Goal: Communication & Community: Answer question/provide support

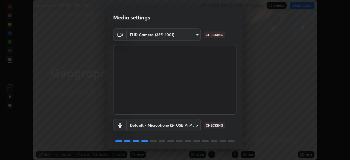
scroll to position [19, 0]
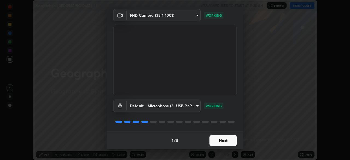
click at [227, 141] on button "Next" at bounding box center [222, 140] width 27 height 11
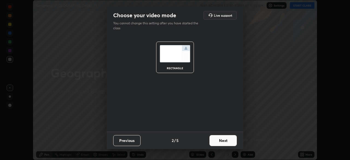
scroll to position [0, 0]
click at [227, 138] on button "Next" at bounding box center [222, 140] width 27 height 11
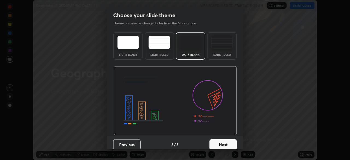
click at [228, 140] on button "Next" at bounding box center [222, 144] width 27 height 11
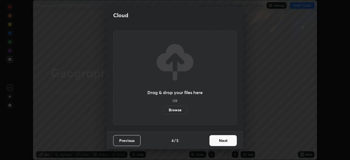
click at [229, 139] on button "Next" at bounding box center [222, 140] width 27 height 11
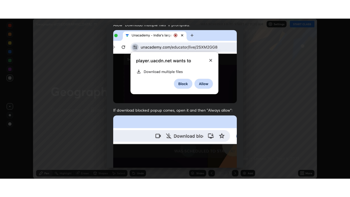
scroll to position [131, 0]
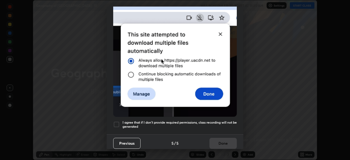
click at [116, 121] on div at bounding box center [116, 124] width 7 height 7
click at [217, 138] on button "Done" at bounding box center [222, 143] width 27 height 11
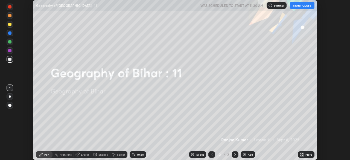
click at [303, 153] on icon at bounding box center [302, 153] width 1 height 1
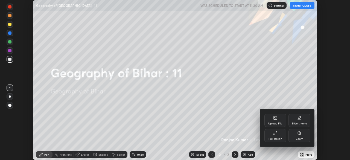
click at [277, 133] on div "Full screen" at bounding box center [275, 135] width 22 height 13
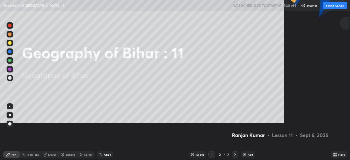
scroll to position [197, 350]
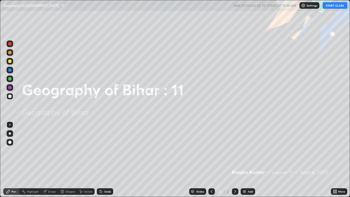
click at [331, 7] on button "START CLASS" at bounding box center [334, 5] width 25 height 7
click at [249, 160] on div "Add" at bounding box center [250, 191] width 5 height 3
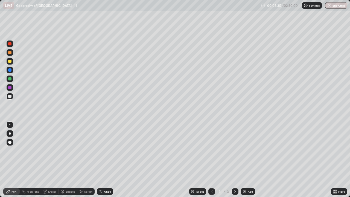
click at [51, 160] on div "Eraser" at bounding box center [49, 191] width 17 height 7
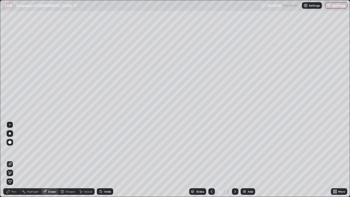
click at [16, 160] on div "Pen" at bounding box center [13, 191] width 5 height 3
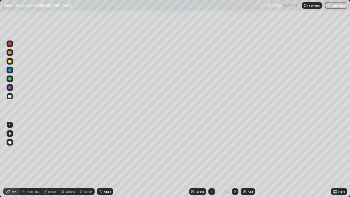
click at [10, 80] on div at bounding box center [9, 78] width 3 height 3
click at [11, 96] on div at bounding box center [9, 96] width 3 height 3
click at [9, 61] on div at bounding box center [9, 61] width 3 height 3
click at [10, 70] on div at bounding box center [9, 69] width 3 height 3
click at [52, 160] on div "Eraser" at bounding box center [52, 191] width 8 height 3
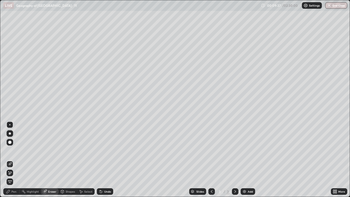
click at [14, 160] on div "Pen" at bounding box center [13, 191] width 5 height 3
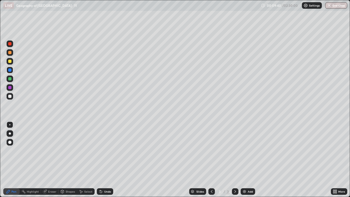
click at [11, 96] on div at bounding box center [9, 96] width 3 height 3
click at [9, 62] on div at bounding box center [9, 61] width 3 height 3
click at [10, 63] on div at bounding box center [9, 61] width 3 height 3
click at [11, 71] on div at bounding box center [9, 69] width 3 height 3
click at [10, 80] on div at bounding box center [9, 78] width 3 height 3
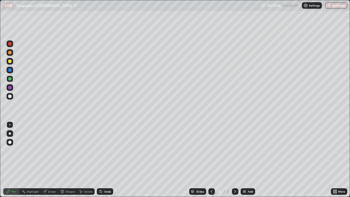
click at [9, 62] on div at bounding box center [9, 61] width 3 height 3
click at [12, 80] on div at bounding box center [10, 78] width 7 height 7
click at [12, 86] on div at bounding box center [10, 87] width 7 height 7
click at [49, 160] on div "Eraser" at bounding box center [52, 191] width 8 height 3
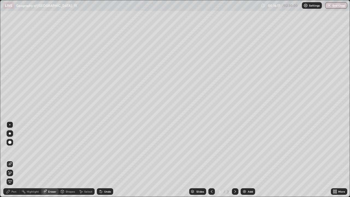
click at [100, 160] on icon at bounding box center [100, 190] width 1 height 1
click at [100, 160] on icon at bounding box center [101, 191] width 2 height 2
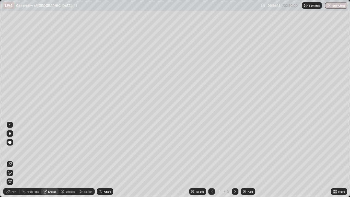
click at [100, 160] on icon at bounding box center [101, 191] width 2 height 2
click at [16, 160] on div "Pen" at bounding box center [13, 191] width 5 height 3
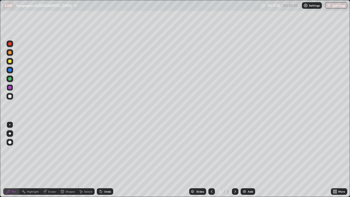
click at [9, 44] on div at bounding box center [9, 43] width 3 height 3
click at [50, 160] on div "Eraser" at bounding box center [52, 191] width 8 height 3
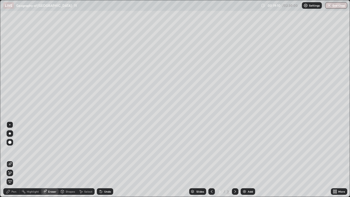
click at [14, 160] on div "Pen" at bounding box center [13, 191] width 5 height 3
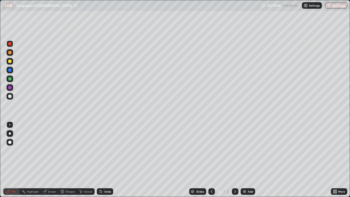
click at [335, 160] on icon at bounding box center [335, 192] width 1 height 1
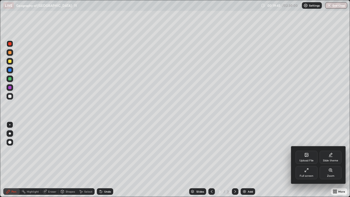
click at [303, 160] on div "Full screen" at bounding box center [306, 175] width 14 height 3
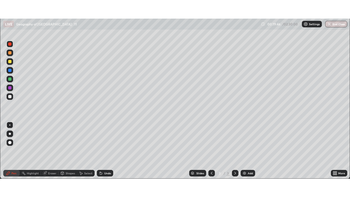
scroll to position [27160, 26971]
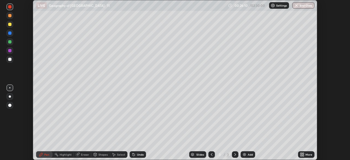
click at [82, 153] on div "Eraser" at bounding box center [85, 154] width 8 height 3
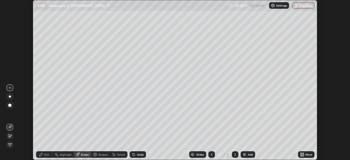
click at [300, 154] on icon at bounding box center [300, 153] width 1 height 1
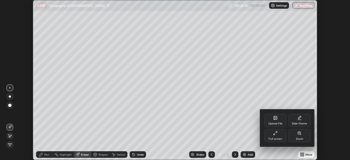
click at [273, 135] on icon at bounding box center [275, 133] width 4 height 4
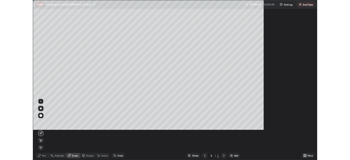
scroll to position [197, 350]
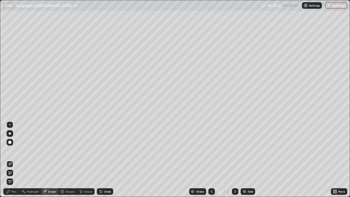
click at [14, 160] on div "Pen" at bounding box center [13, 191] width 5 height 3
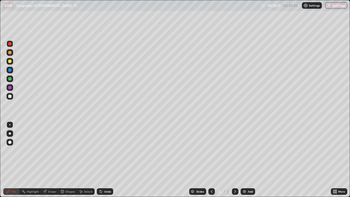
click at [10, 80] on div at bounding box center [9, 78] width 3 height 3
click at [9, 97] on div at bounding box center [9, 96] width 3 height 3
click at [9, 62] on div at bounding box center [9, 61] width 3 height 3
click at [10, 81] on div at bounding box center [10, 78] width 7 height 7
click at [9, 53] on div at bounding box center [9, 52] width 3 height 3
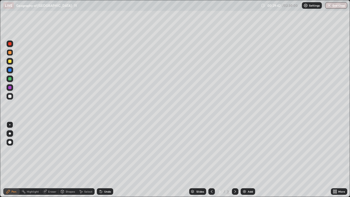
click at [49, 160] on div "Eraser" at bounding box center [52, 191] width 8 height 3
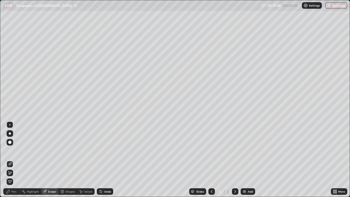
click at [13, 160] on div "Pen" at bounding box center [11, 191] width 16 height 7
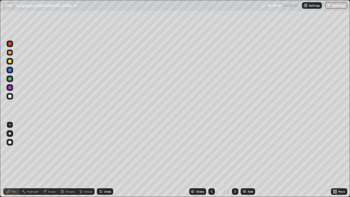
click at [8, 80] on div at bounding box center [9, 78] width 3 height 3
click at [9, 46] on div at bounding box center [10, 43] width 7 height 7
click at [10, 71] on div at bounding box center [9, 69] width 3 height 3
click at [249, 160] on div "Add" at bounding box center [250, 191] width 5 height 3
click at [9, 45] on div at bounding box center [9, 43] width 3 height 3
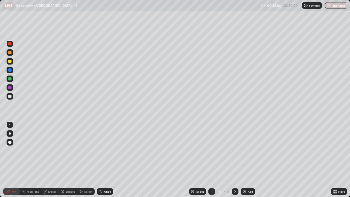
click at [54, 160] on div "Eraser" at bounding box center [49, 191] width 17 height 7
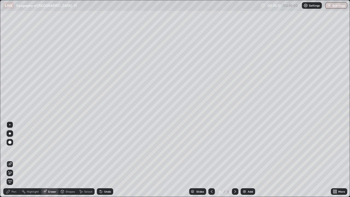
click at [14, 160] on div "Pen" at bounding box center [13, 191] width 5 height 3
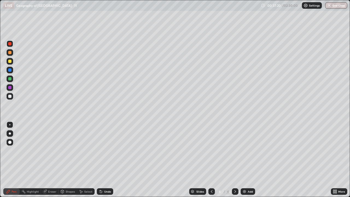
click at [11, 70] on div at bounding box center [9, 69] width 3 height 3
click at [155, 160] on div "Slides 4 / 4 Add" at bounding box center [221, 191] width 217 height 11
click at [211, 160] on icon at bounding box center [211, 191] width 4 height 4
click at [234, 160] on icon at bounding box center [235, 191] width 4 height 4
click at [211, 160] on icon at bounding box center [211, 191] width 4 height 4
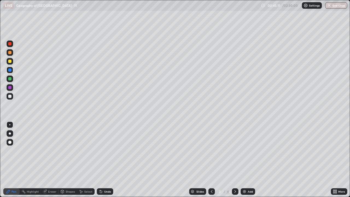
click at [234, 160] on icon at bounding box center [235, 191] width 4 height 4
click at [235, 160] on icon at bounding box center [235, 191] width 2 height 3
click at [236, 160] on icon at bounding box center [235, 191] width 4 height 4
click at [246, 160] on div "Add" at bounding box center [247, 191] width 14 height 7
click at [10, 70] on div at bounding box center [9, 69] width 3 height 3
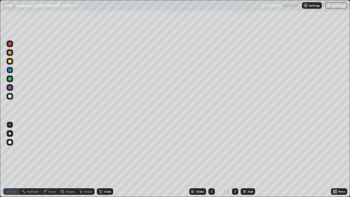
click at [10, 61] on div at bounding box center [9, 61] width 3 height 3
click at [208, 160] on div at bounding box center [211, 191] width 7 height 7
click at [211, 160] on icon at bounding box center [211, 191] width 4 height 4
click at [235, 160] on icon at bounding box center [235, 191] width 4 height 4
click at [248, 160] on div "Add" at bounding box center [250, 191] width 5 height 3
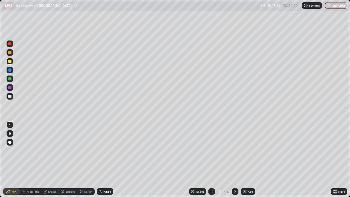
click at [53, 160] on div "Eraser" at bounding box center [52, 191] width 8 height 3
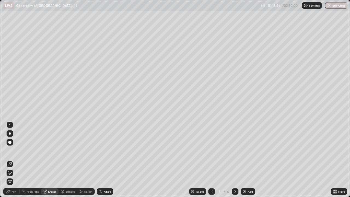
click at [13, 160] on div "Pen" at bounding box center [13, 191] width 5 height 3
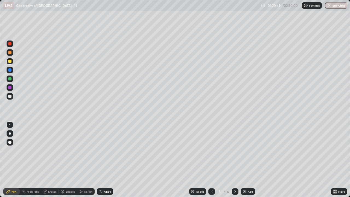
click at [334, 160] on icon at bounding box center [333, 190] width 1 height 1
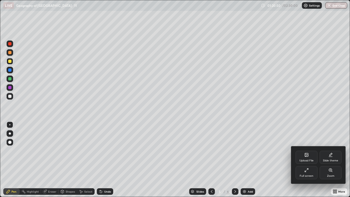
click at [286, 160] on div at bounding box center [175, 98] width 350 height 197
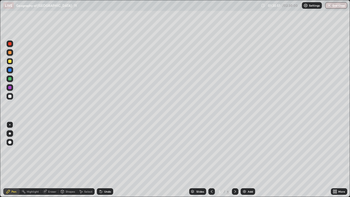
click at [334, 160] on icon at bounding box center [333, 190] width 1 height 1
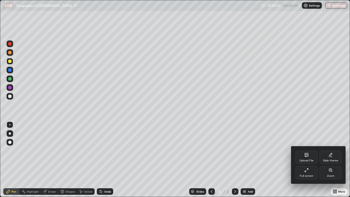
click at [267, 160] on div at bounding box center [175, 98] width 350 height 197
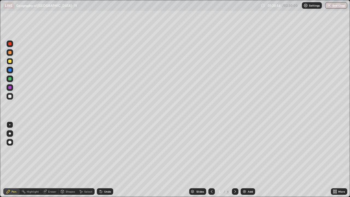
click at [332, 160] on div "More" at bounding box center [339, 191] width 16 height 7
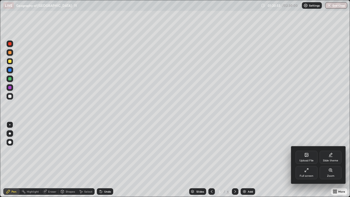
click at [307, 160] on div "Full screen" at bounding box center [306, 175] width 14 height 3
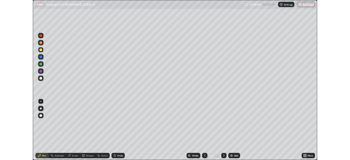
scroll to position [27160, 26971]
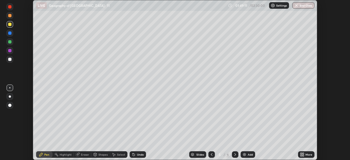
click at [155, 159] on div "Slides 5 / 6 Add" at bounding box center [222, 154] width 152 height 11
click at [211, 154] on icon at bounding box center [211, 154] width 4 height 4
click at [235, 153] on icon at bounding box center [235, 154] width 4 height 4
click at [211, 154] on icon at bounding box center [211, 154] width 4 height 4
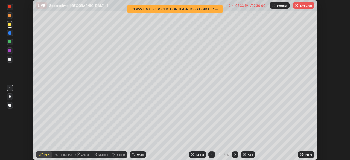
click at [302, 7] on button "End Class" at bounding box center [304, 5] width 22 height 7
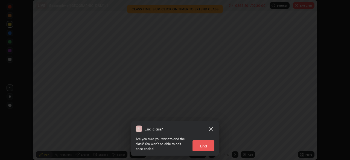
click at [207, 143] on button "End" at bounding box center [203, 145] width 22 height 11
